Goal: Transaction & Acquisition: Purchase product/service

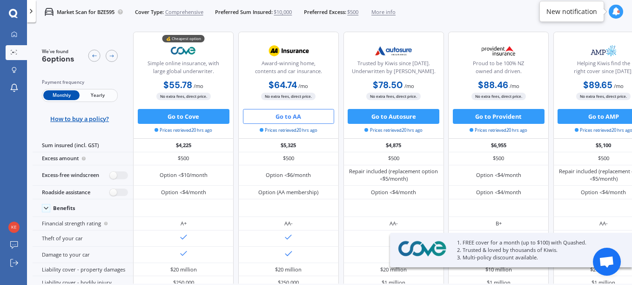
click at [609, 11] on div at bounding box center [616, 12] width 14 height 14
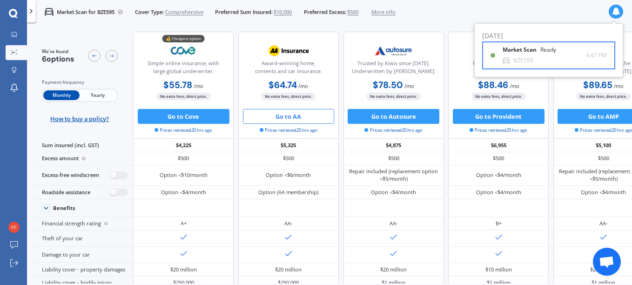
click at [533, 54] on div "Market Scan Ready" at bounding box center [535, 52] width 65 height 10
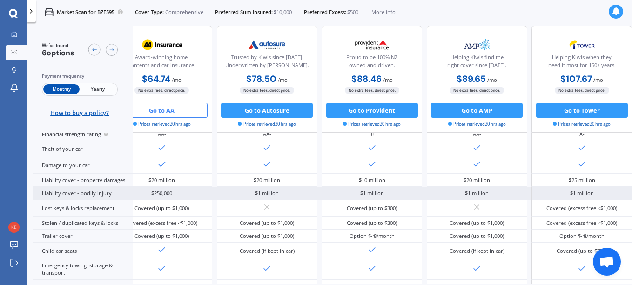
scroll to position [129, 163]
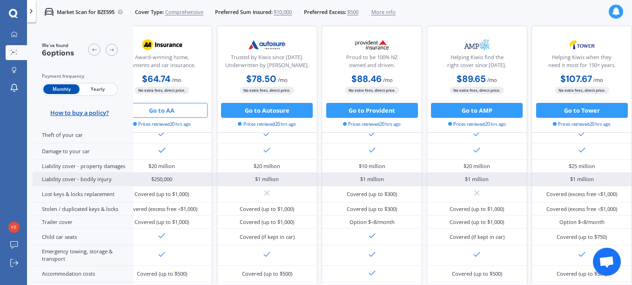
click at [534, 216] on div "Option $<8/month" at bounding box center [582, 222] width 101 height 13
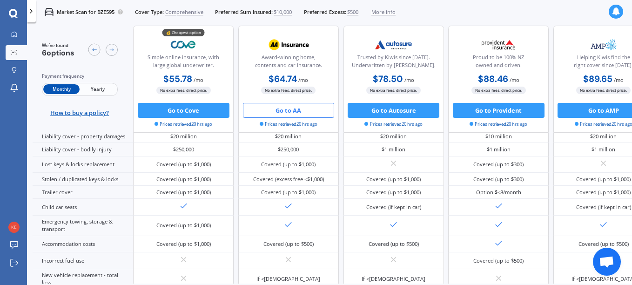
scroll to position [0, 0]
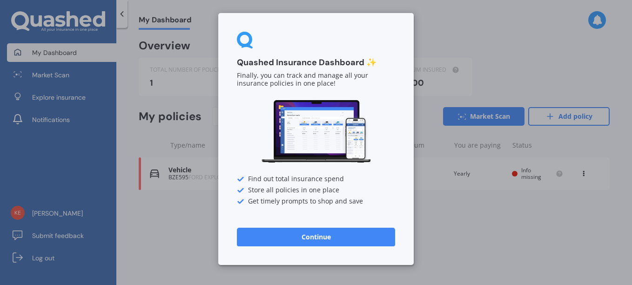
click at [352, 246] on button "Continue" at bounding box center [316, 237] width 158 height 19
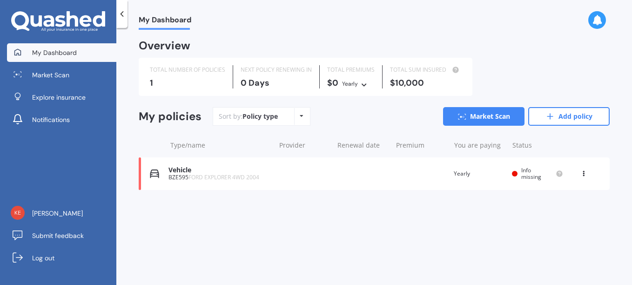
click at [121, 8] on div at bounding box center [121, 14] width 11 height 28
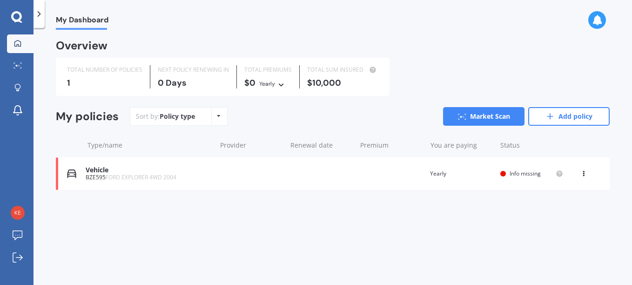
click at [75, 27] on span "My Dashboard" at bounding box center [82, 21] width 53 height 13
click at [13, 110] on icon at bounding box center [17, 110] width 11 height 11
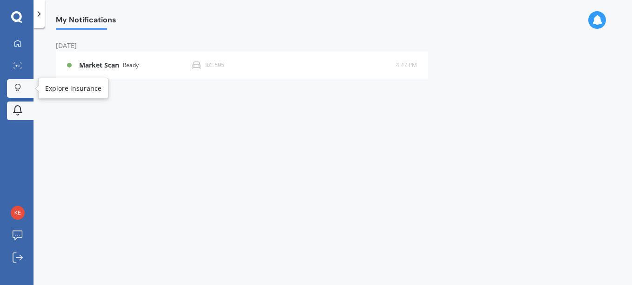
click at [18, 86] on icon at bounding box center [17, 88] width 7 height 8
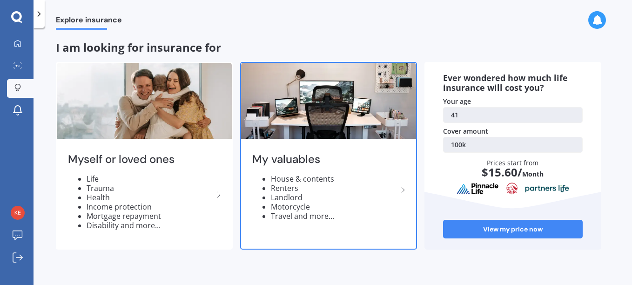
click at [361, 182] on li "House & contents" at bounding box center [334, 178] width 127 height 9
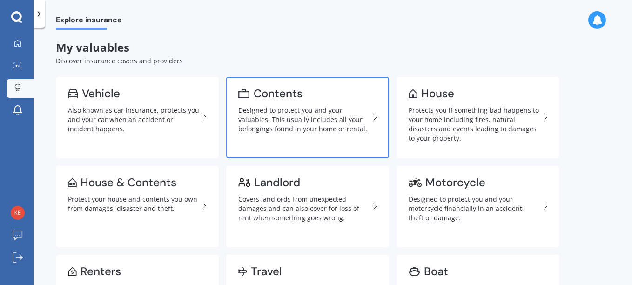
click at [322, 104] on link "Contents Designed to protect you and your valuables. This usually includes all …" at bounding box center [307, 117] width 163 height 81
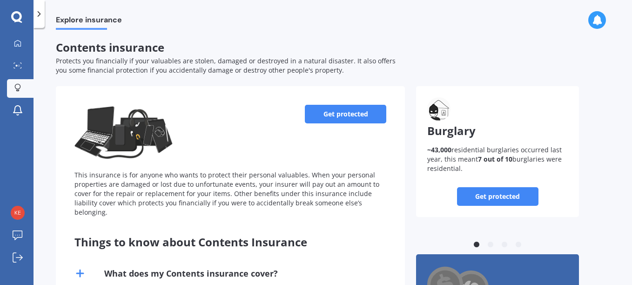
click at [338, 109] on link "Get protected" at bounding box center [345, 114] width 81 height 19
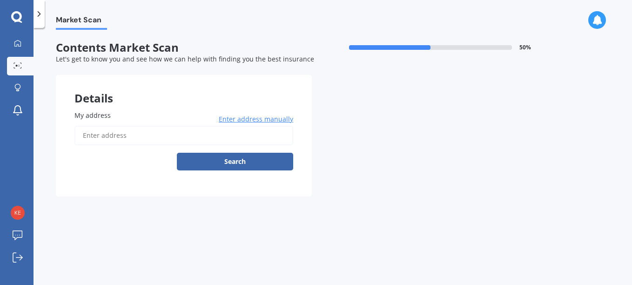
click at [201, 135] on input "My address" at bounding box center [183, 136] width 219 height 20
type input "80 George Deane Place, Greenhithe, Auckland 0632"
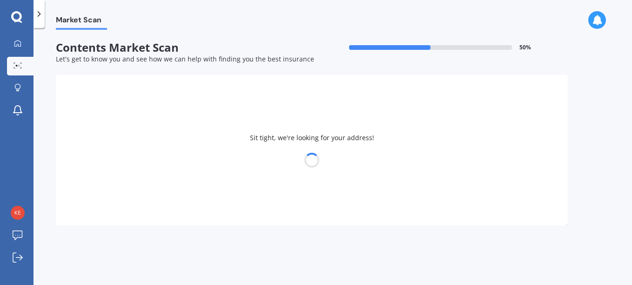
select select "23"
select select "06"
select select "1984"
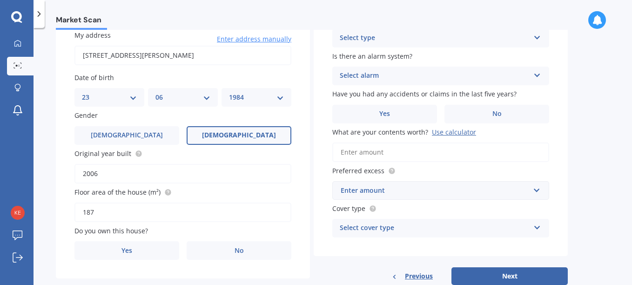
scroll to position [104, 0]
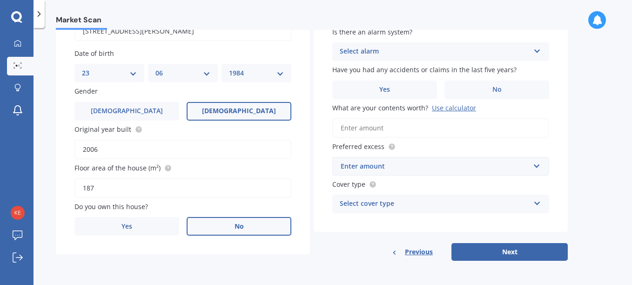
click at [236, 229] on span "No" at bounding box center [239, 227] width 9 height 8
click at [0, 0] on input "No" at bounding box center [0, 0] width 0 height 0
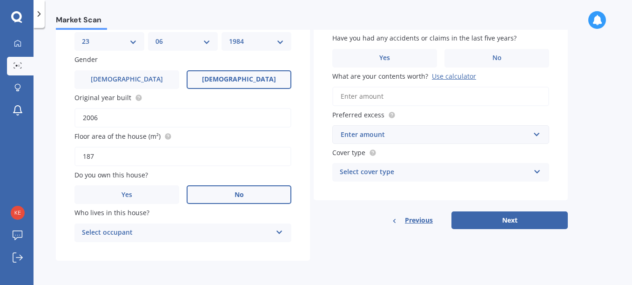
click at [281, 230] on icon at bounding box center [280, 230] width 8 height 7
click at [255, 245] on div "Tenant" at bounding box center [183, 251] width 216 height 17
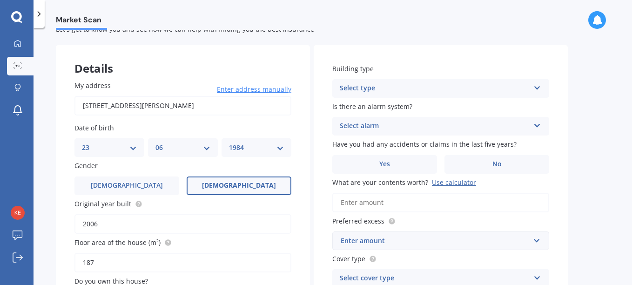
scroll to position [29, 0]
click at [540, 86] on icon at bounding box center [537, 86] width 8 height 7
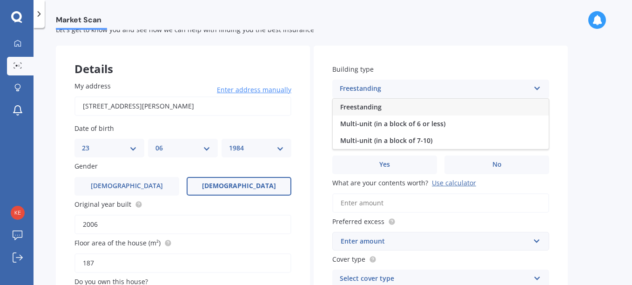
click at [371, 106] on span "Freestanding" at bounding box center [360, 106] width 41 height 9
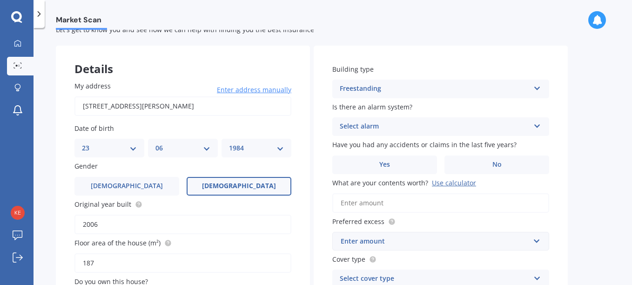
click at [539, 127] on icon at bounding box center [537, 124] width 8 height 7
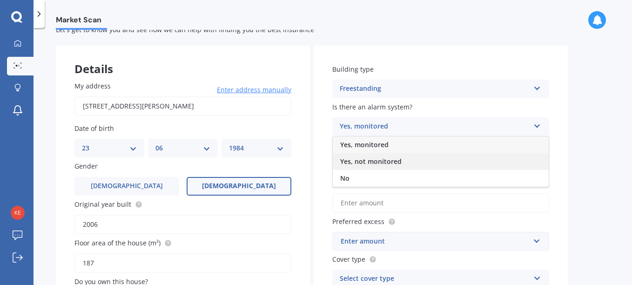
click at [372, 160] on span "Yes, not monitored" at bounding box center [370, 161] width 61 height 9
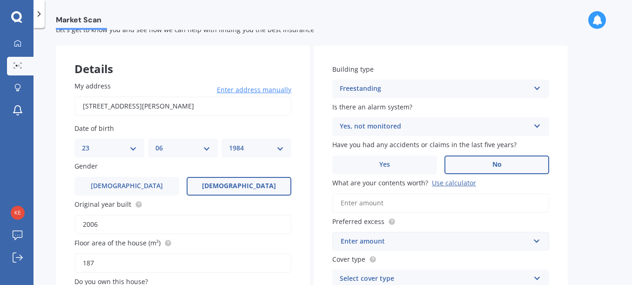
click at [496, 165] on span "No" at bounding box center [496, 165] width 9 height 8
click at [0, 0] on input "No" at bounding box center [0, 0] width 0 height 0
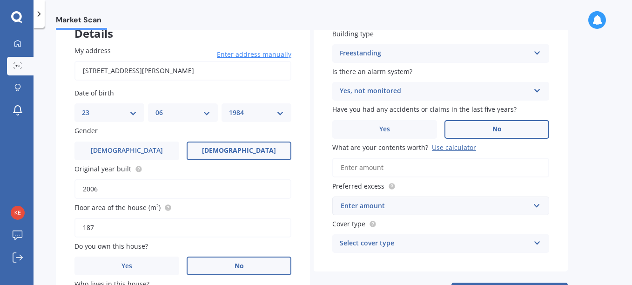
scroll to position [80, 0]
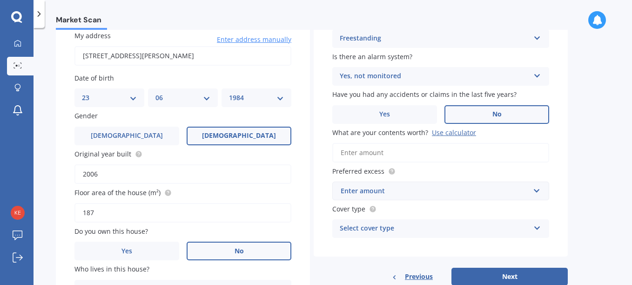
click at [454, 132] on div "Use calculator" at bounding box center [454, 132] width 44 height 9
click at [454, 143] on input "What are your contents worth? Use calculator" at bounding box center [440, 153] width 217 height 20
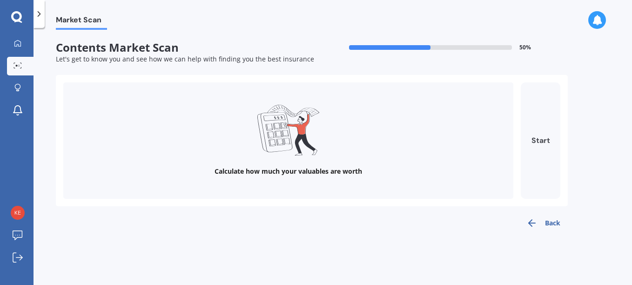
click at [537, 140] on button "Start" at bounding box center [541, 140] width 40 height 116
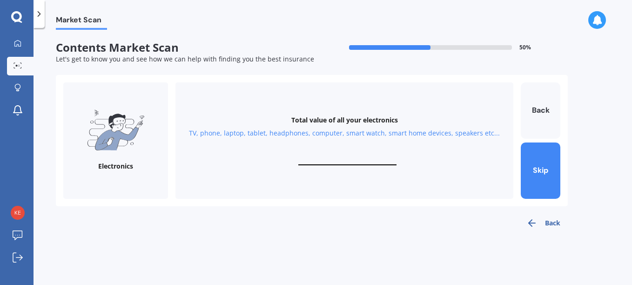
click at [324, 156] on div "Total value of all your electronics TV, phone, laptop, tablet, headphones, comp…" at bounding box center [344, 140] width 338 height 116
click at [540, 110] on button "Back" at bounding box center [541, 110] width 40 height 56
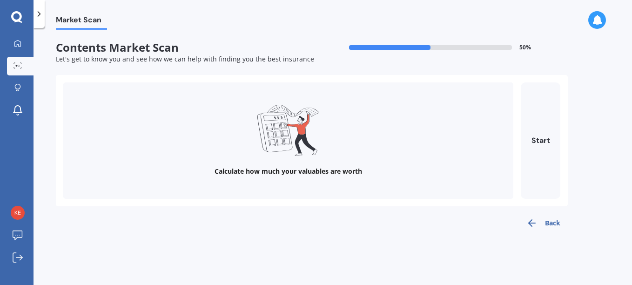
click at [530, 234] on form "Contents Market Scan 50 % Let's get to know you and see how we can help with fi…" at bounding box center [312, 140] width 512 height 199
click at [531, 221] on icon "button" at bounding box center [531, 222] width 11 height 11
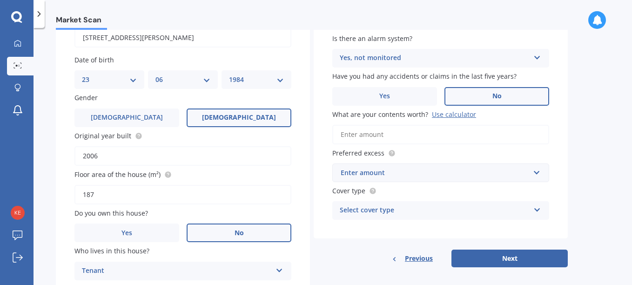
scroll to position [98, 0]
click at [399, 134] on input "What are your contents worth? Use calculator" at bounding box center [440, 134] width 217 height 20
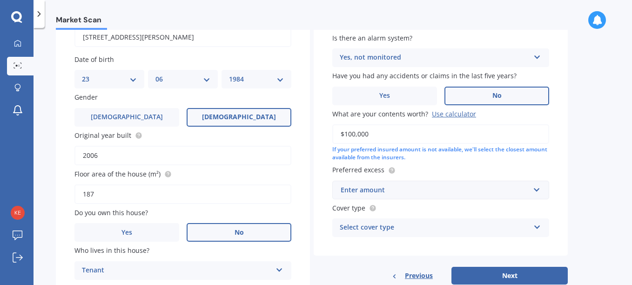
type input "$100,000"
click at [580, 178] on div "Market Scan Contents Market Scan 50 % Let's get to know you and see how we can …" at bounding box center [333, 158] width 599 height 257
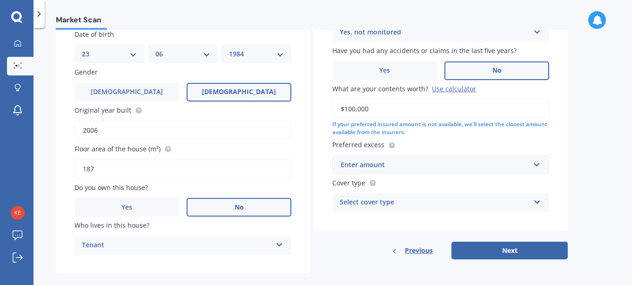
scroll to position [124, 0]
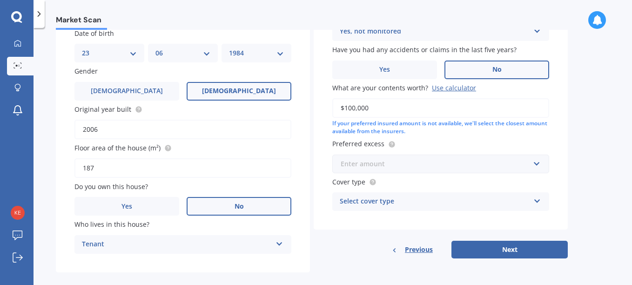
click at [537, 164] on input "text" at bounding box center [437, 164] width 209 height 18
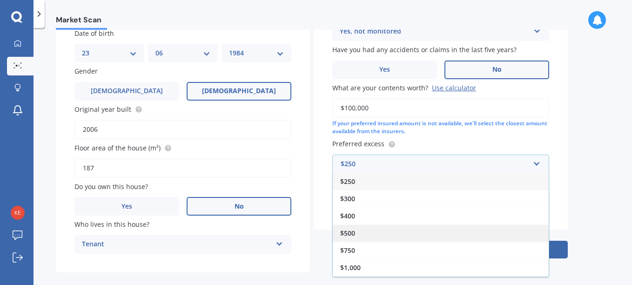
click at [370, 229] on div "$500" at bounding box center [441, 232] width 216 height 17
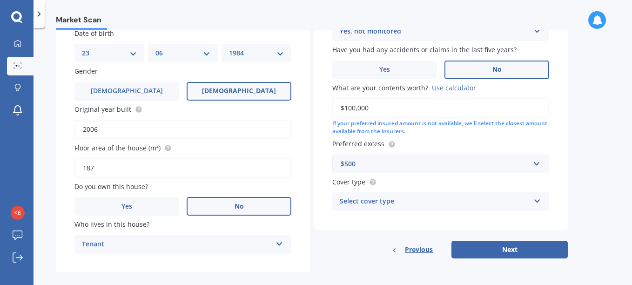
click at [537, 200] on icon at bounding box center [537, 199] width 8 height 7
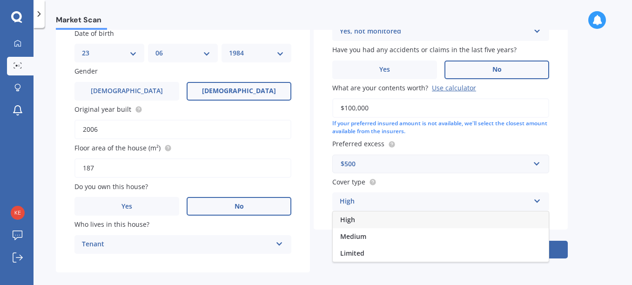
scroll to position [136, 0]
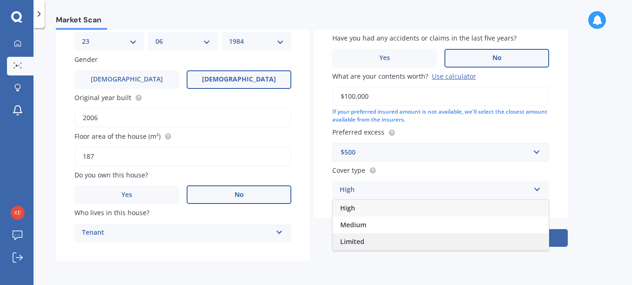
click at [358, 238] on span "Limited" at bounding box center [352, 241] width 24 height 9
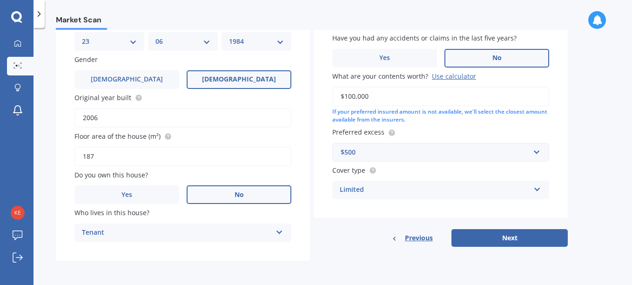
click at [538, 187] on icon at bounding box center [537, 187] width 8 height 7
click at [581, 195] on div "Market Scan Contents Market Scan 50 % Let's get to know you and see how we can …" at bounding box center [333, 158] width 599 height 257
click at [504, 236] on button "Next" at bounding box center [510, 238] width 116 height 18
select select "23"
select select "06"
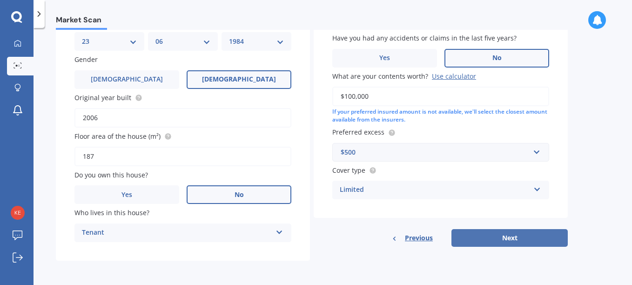
select select "1984"
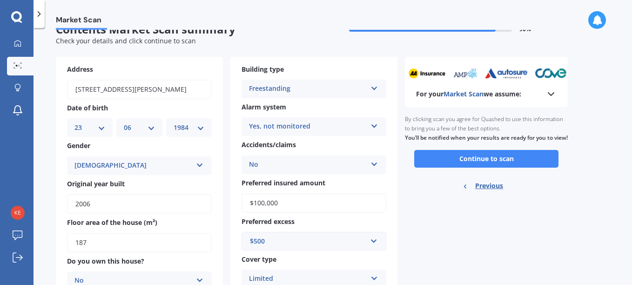
scroll to position [0, 0]
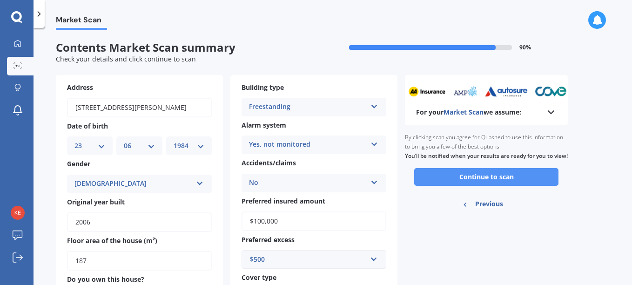
click at [462, 183] on button "Continue to scan" at bounding box center [486, 177] width 144 height 18
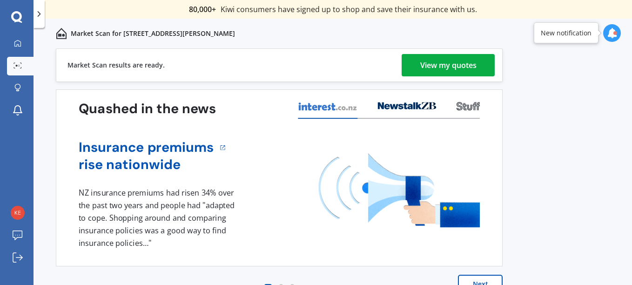
click at [430, 62] on div "View my quotes" at bounding box center [448, 65] width 56 height 22
